Goal: Task Accomplishment & Management: Manage account settings

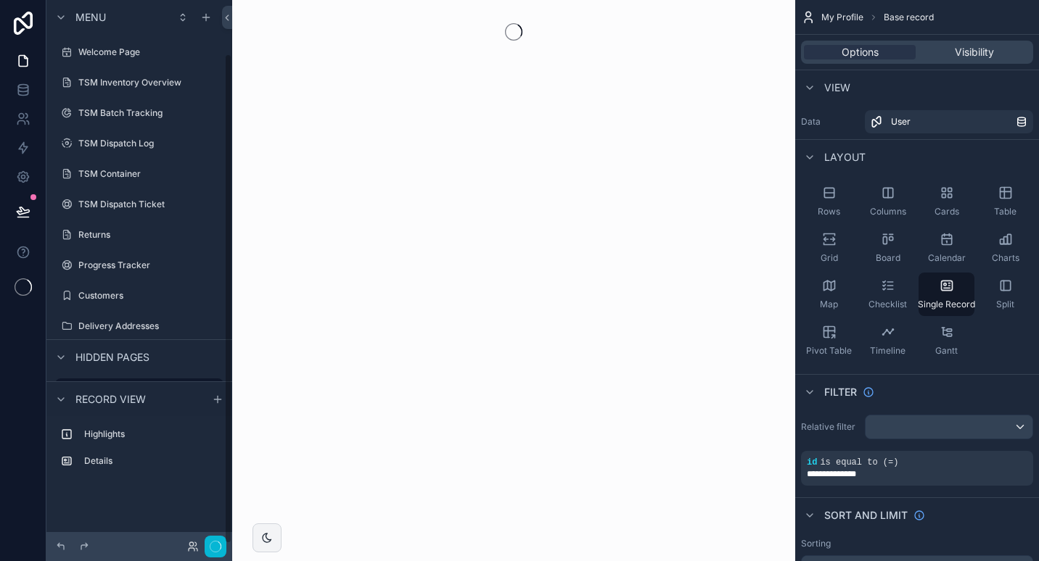
scroll to position [59, 0]
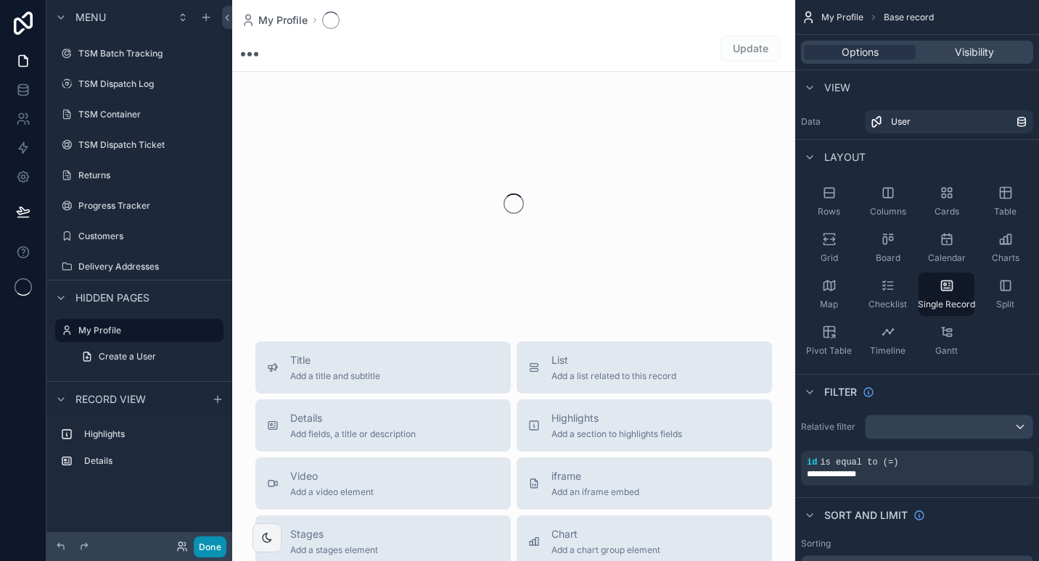
click at [215, 545] on button "Done" at bounding box center [210, 547] width 33 height 21
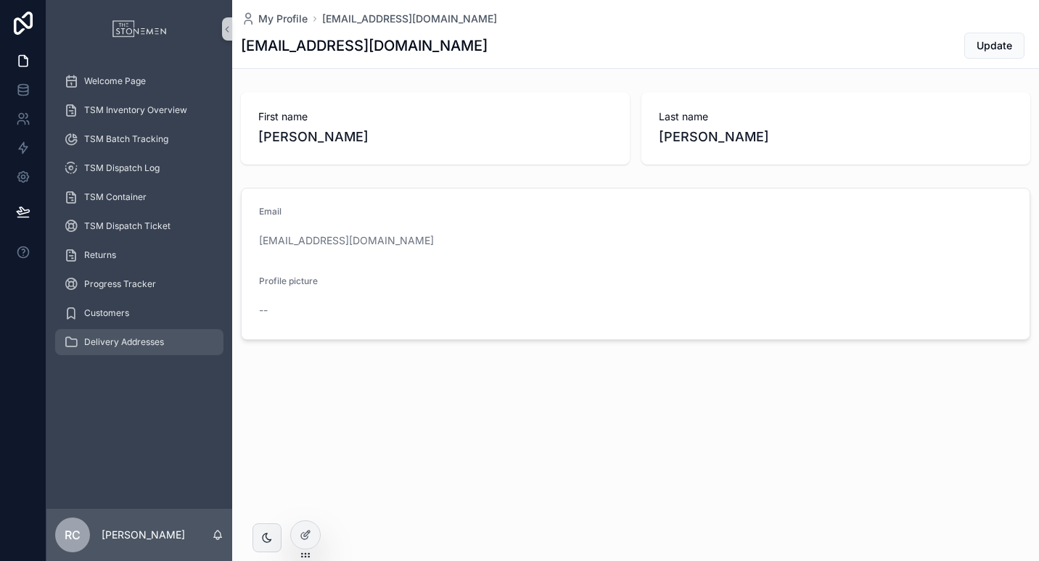
click at [142, 348] on div "Delivery Addresses" at bounding box center [139, 342] width 151 height 23
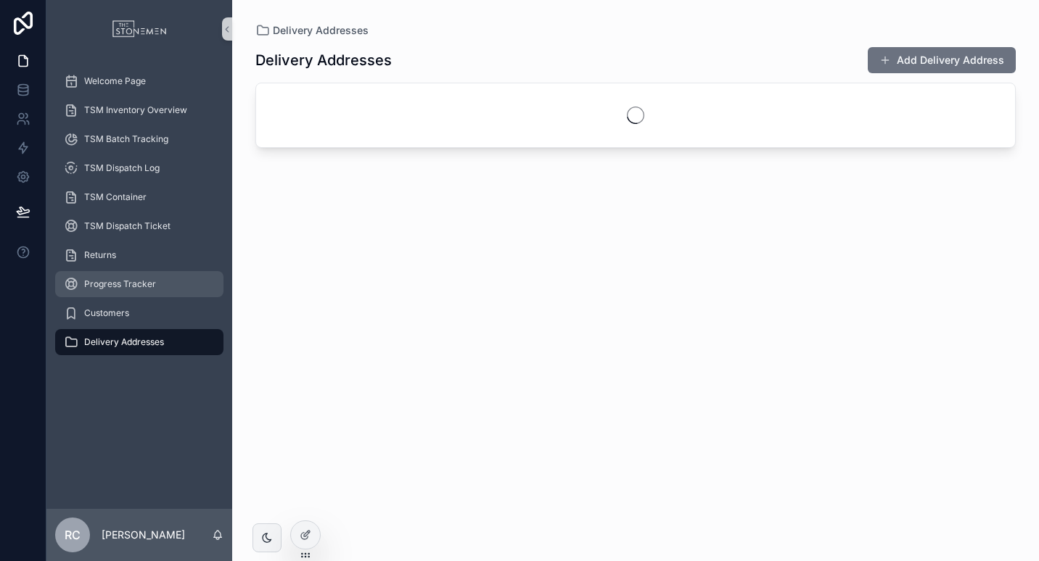
click at [142, 281] on span "Progress Tracker" at bounding box center [120, 284] width 72 height 12
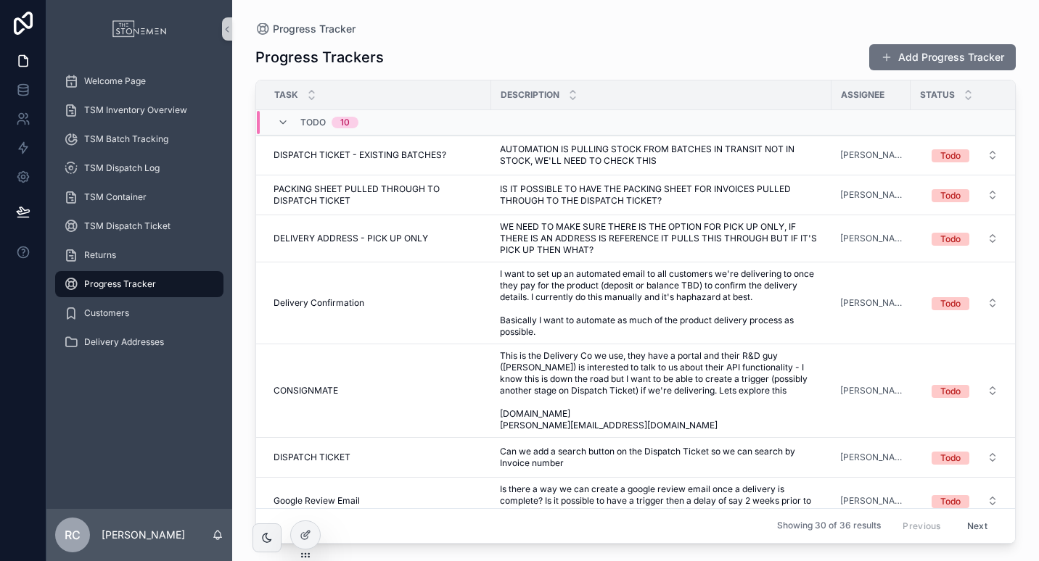
click at [577, 15] on div "Progress Tracker Progress Trackers Add Progress Tracker Task Description Assign…" at bounding box center [635, 272] width 806 height 544
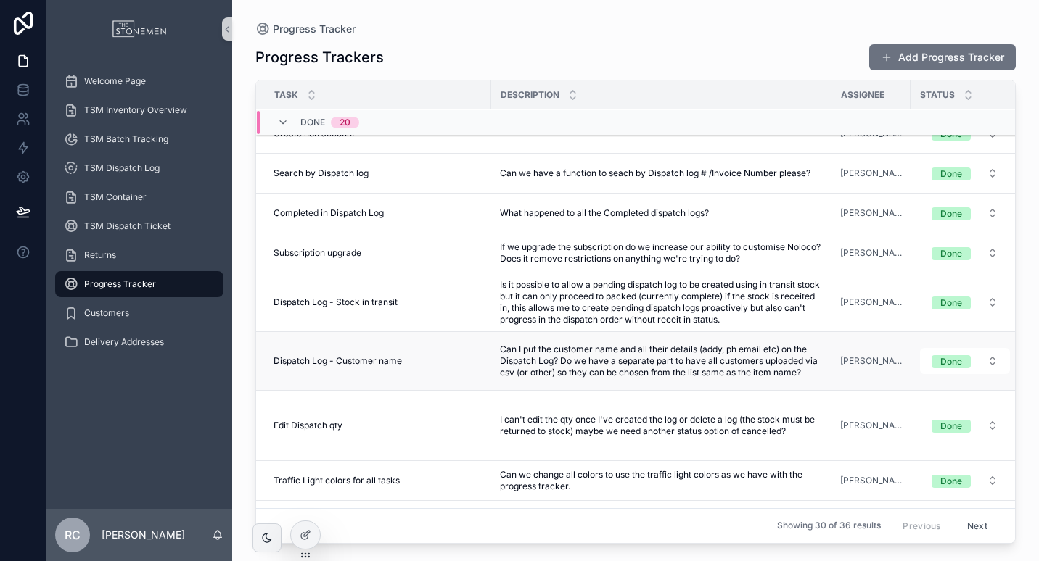
scroll to position [290, 0]
